Goal: Navigation & Orientation: Understand site structure

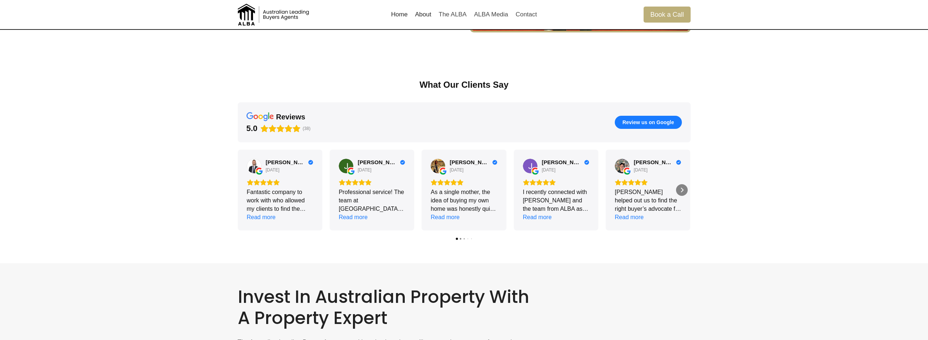
scroll to position [974, 0]
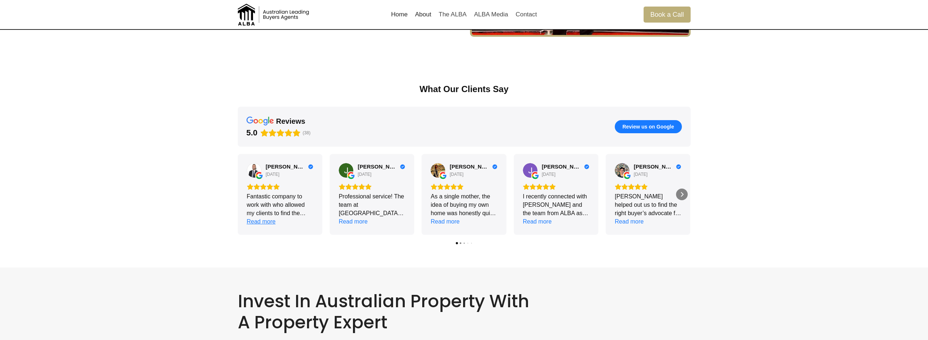
click at [258, 221] on div "Read more" at bounding box center [261, 222] width 29 height 8
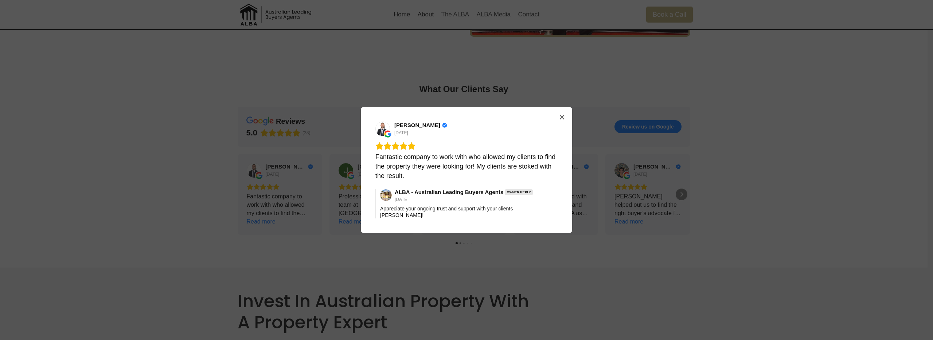
click at [416, 172] on div "Fantastic company to work with who allowed my clients to find the property they…" at bounding box center [466, 166] width 182 height 28
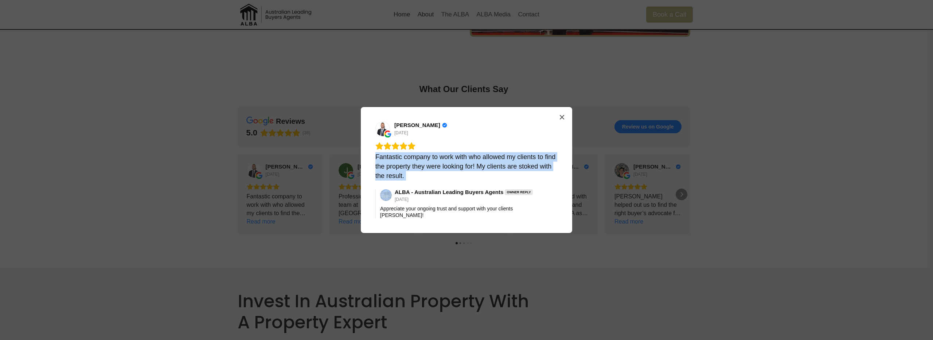
click at [416, 172] on div "Fantastic company to work with who allowed my clients to find the property they…" at bounding box center [466, 166] width 182 height 28
drag, startPoint x: 416, startPoint y: 172, endPoint x: 412, endPoint y: 186, distance: 14.7
click at [413, 179] on div "Fantastic company to work with who allowed my clients to find the property they…" at bounding box center [466, 166] width 182 height 28
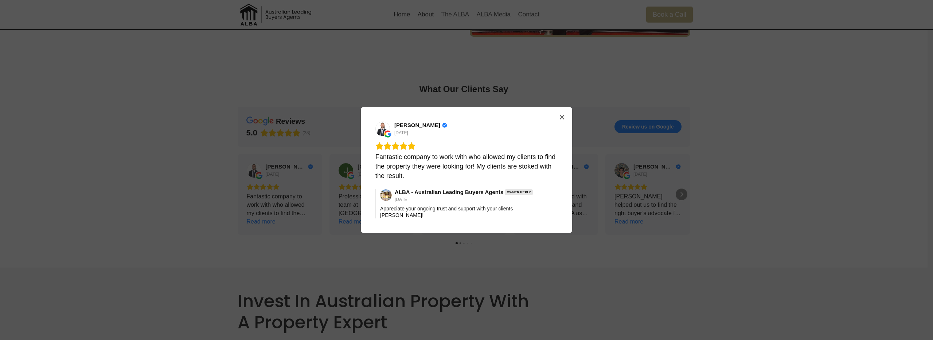
click at [673, 284] on div "Alex Bongiorno 6 days ago Fantastic company to work with who allowed my clients…" at bounding box center [466, 170] width 933 height 340
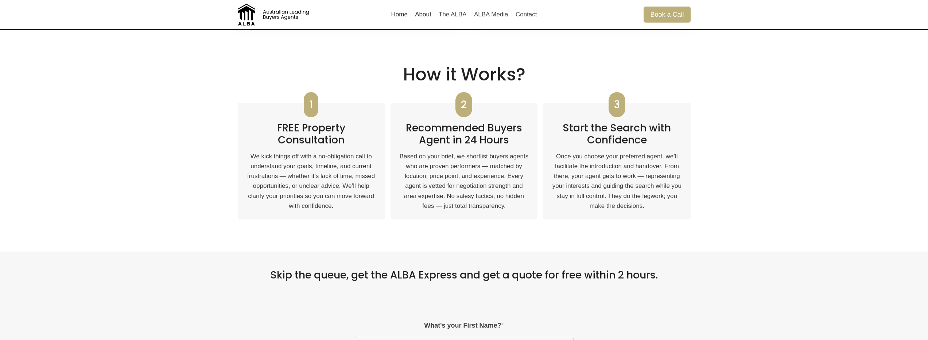
scroll to position [327, 0]
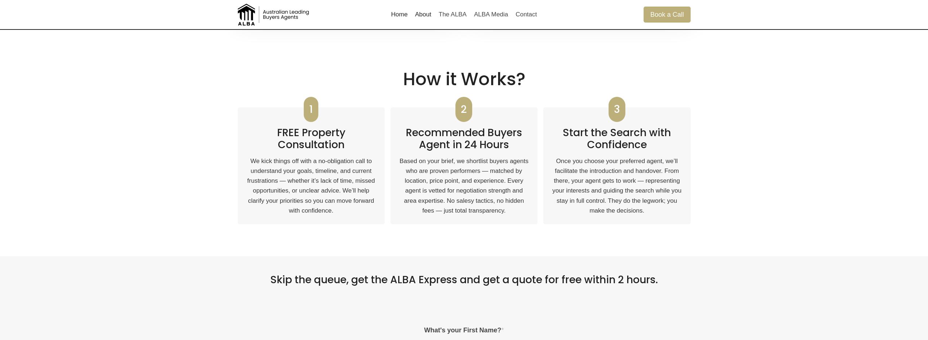
click at [425, 15] on link "About" at bounding box center [423, 14] width 24 height 17
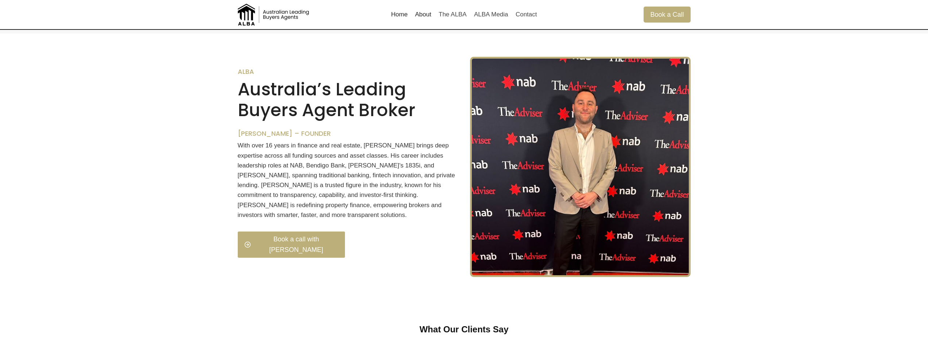
scroll to position [737, 0]
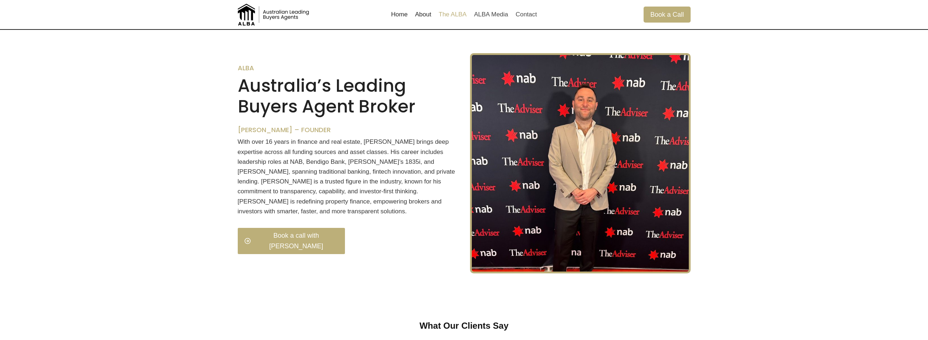
click at [445, 16] on link "The ALBA" at bounding box center [452, 14] width 35 height 17
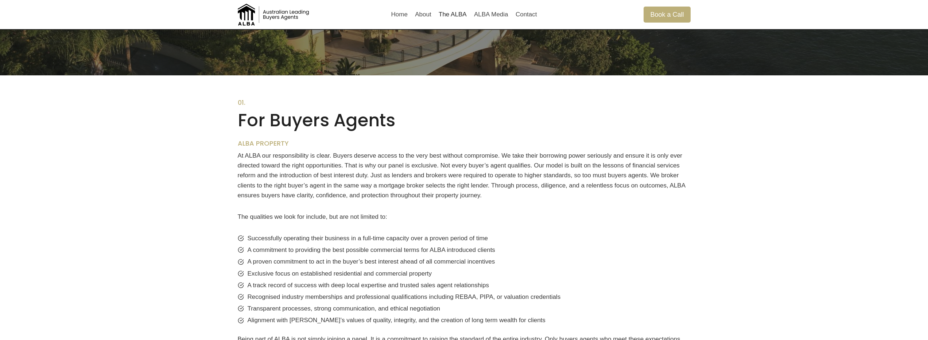
scroll to position [277, 0]
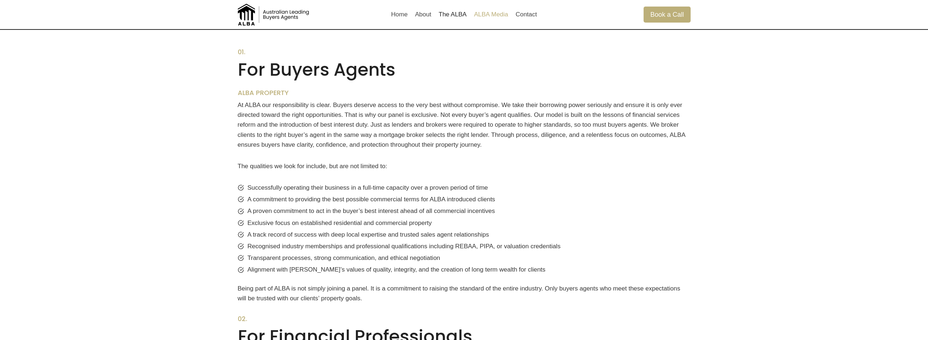
click at [486, 15] on link "ALBA Media" at bounding box center [491, 14] width 42 height 17
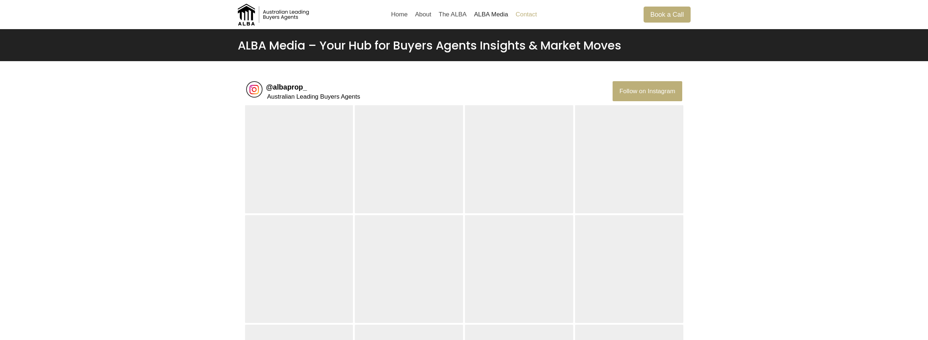
click at [520, 15] on link "Contact" at bounding box center [526, 14] width 29 height 17
